Goal: Information Seeking & Learning: Find contact information

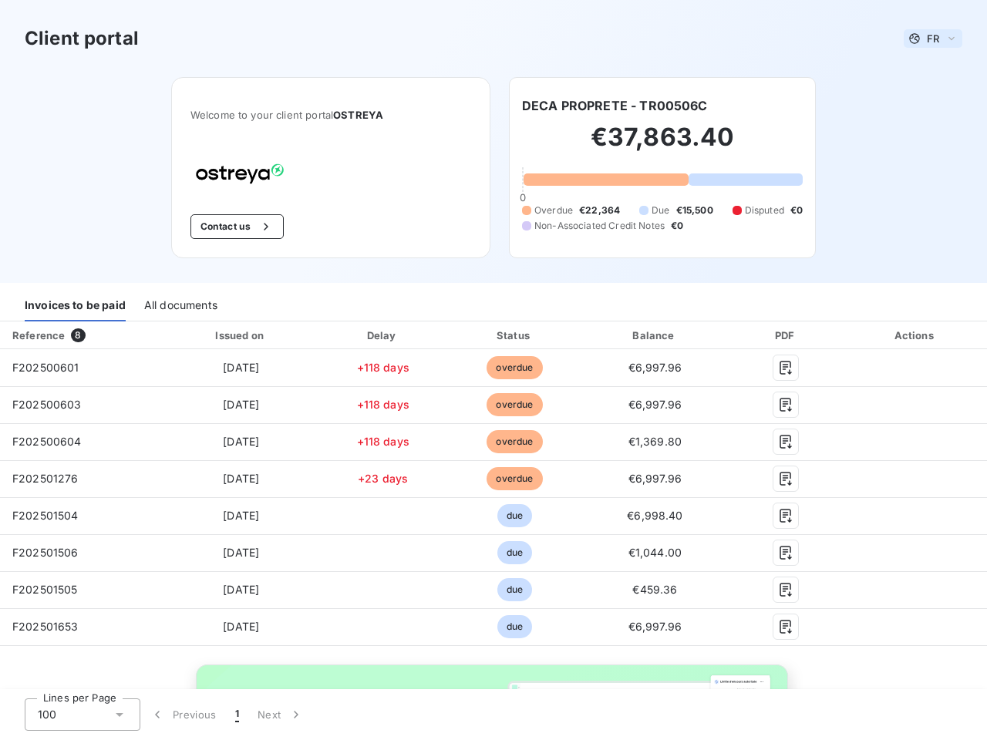
click at [927, 39] on span "FR" at bounding box center [933, 38] width 12 height 12
click at [228, 227] on button "Contact us" at bounding box center [236, 226] width 93 height 25
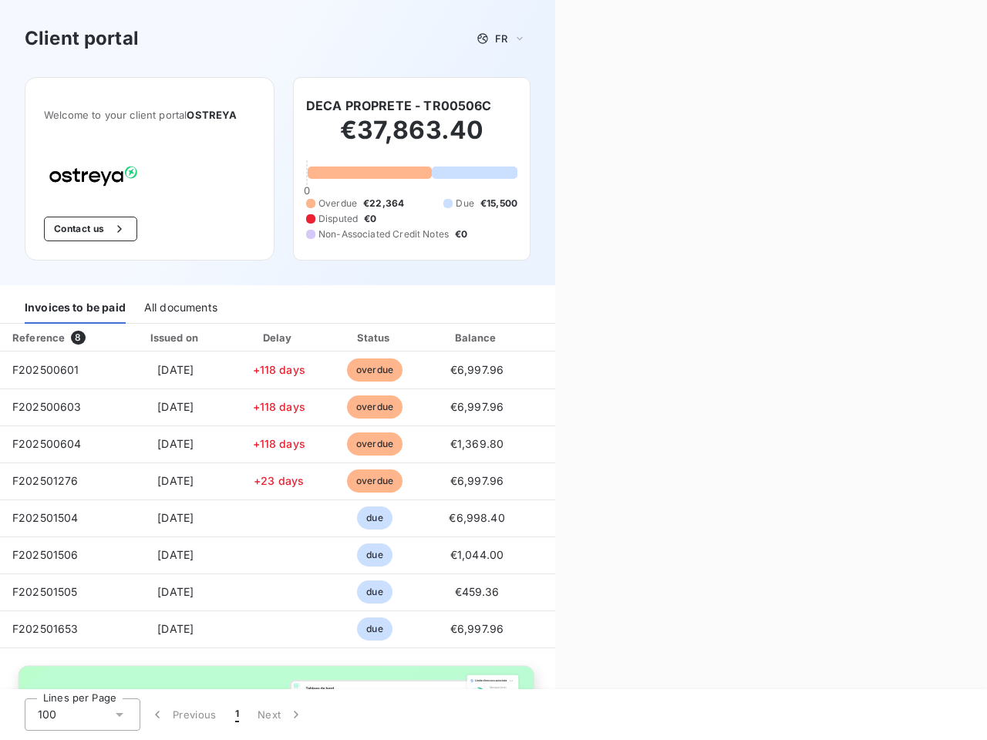
click at [608, 106] on div "Contact us Fill out the form below, and a member of our team will get back to y…" at bounding box center [771, 370] width 432 height 740
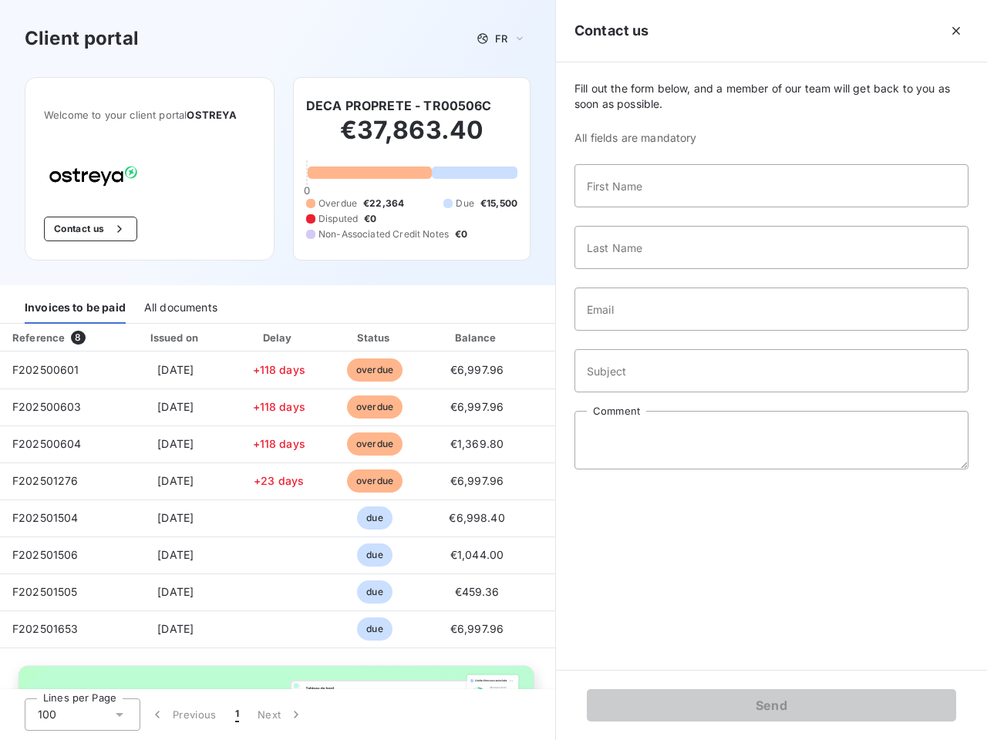
click at [75, 305] on div "Invoices to be paid" at bounding box center [75, 307] width 101 height 32
click at [180, 305] on div "All documents" at bounding box center [180, 307] width 73 height 32
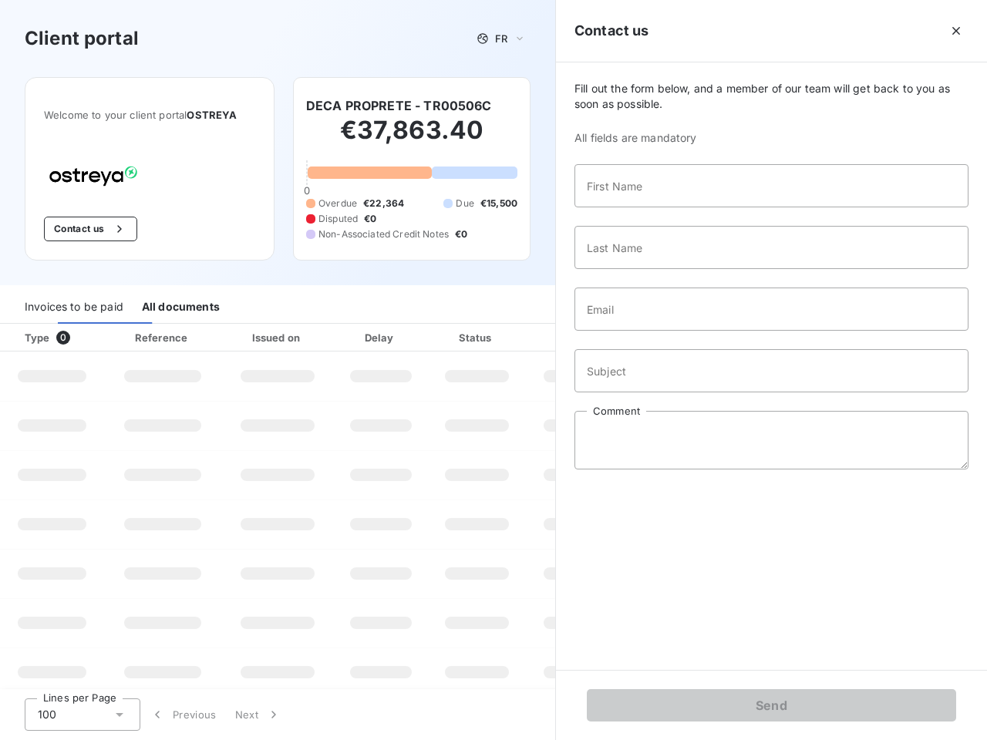
click at [80, 335] on div "Type 0" at bounding box center [58, 337] width 86 height 15
click at [238, 335] on div "Issued on" at bounding box center [277, 337] width 106 height 15
click at [377, 335] on div "Delay" at bounding box center [381, 337] width 88 height 15
click at [507, 335] on div at bounding box center [514, 337] width 15 height 15
click at [645, 335] on div "Fill out the form below, and a member of our team will get back to you as soon …" at bounding box center [771, 366] width 431 height 608
